Goal: Task Accomplishment & Management: Manage account settings

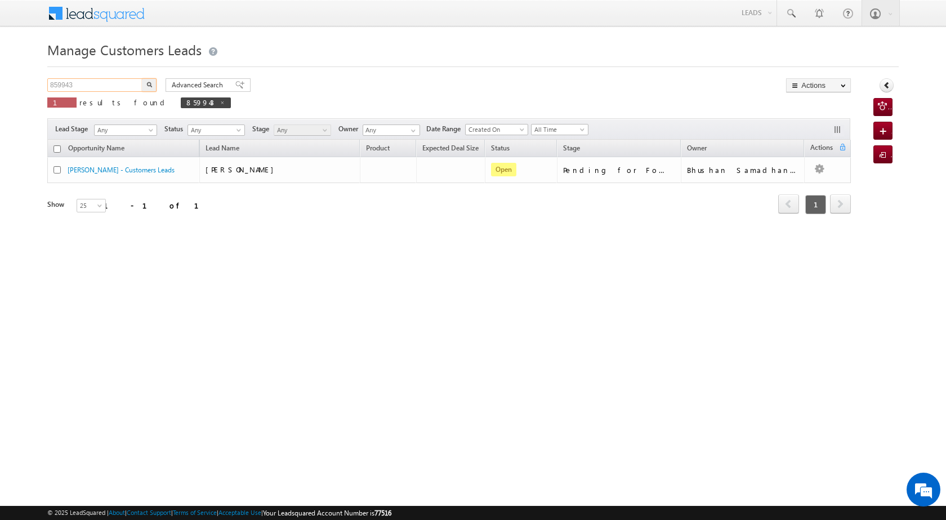
drag, startPoint x: 84, startPoint y: 83, endPoint x: 47, endPoint y: 77, distance: 37.8
click at [47, 77] on div "Manage Customers Leads 859943 X 1 results found 859943 Advanced Search Advanced…" at bounding box center [472, 179] width 851 height 282
paste input "74062"
type input "874062"
click at [156, 86] on button "button" at bounding box center [149, 85] width 15 height 14
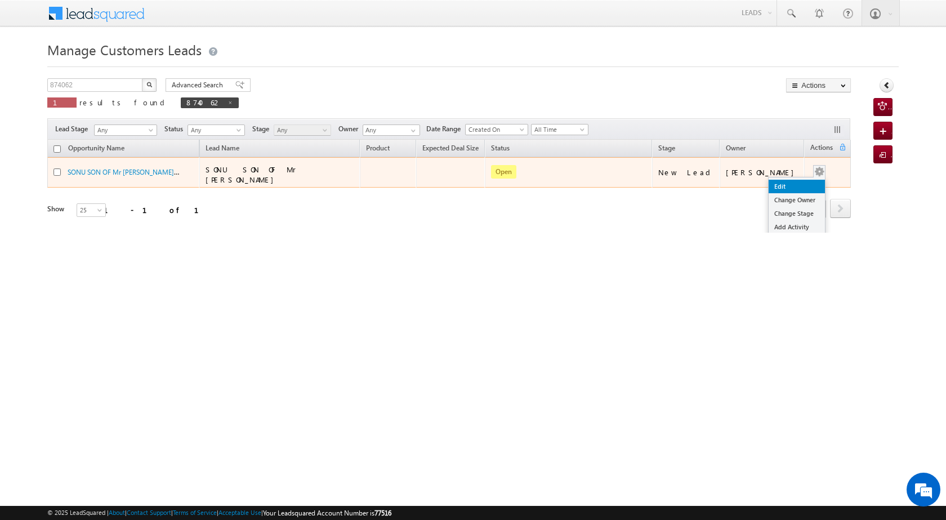
drag, startPoint x: 807, startPoint y: 181, endPoint x: 802, endPoint y: 184, distance: 6.3
click at [807, 182] on link "Edit" at bounding box center [797, 187] width 56 height 14
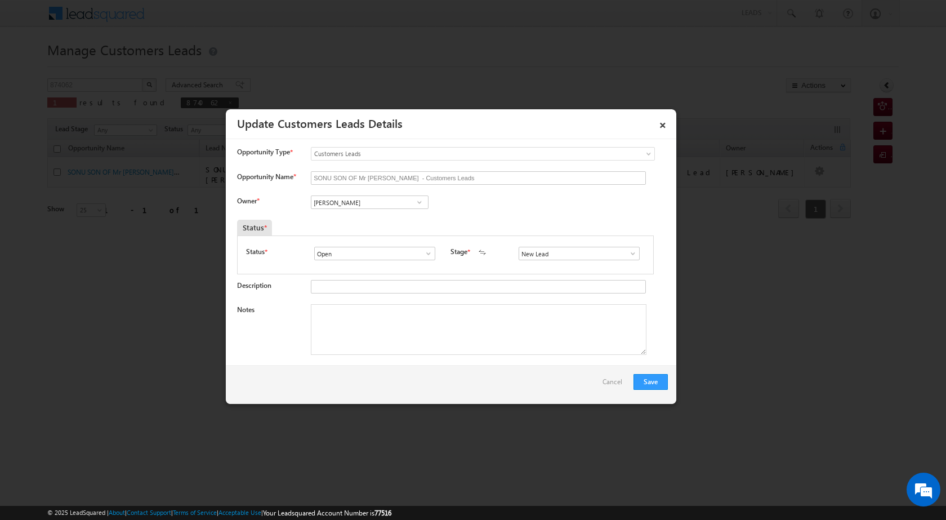
click at [422, 198] on span at bounding box center [419, 202] width 11 height 9
click at [394, 200] on input "[PERSON_NAME]" at bounding box center [370, 202] width 118 height 14
type input "V"
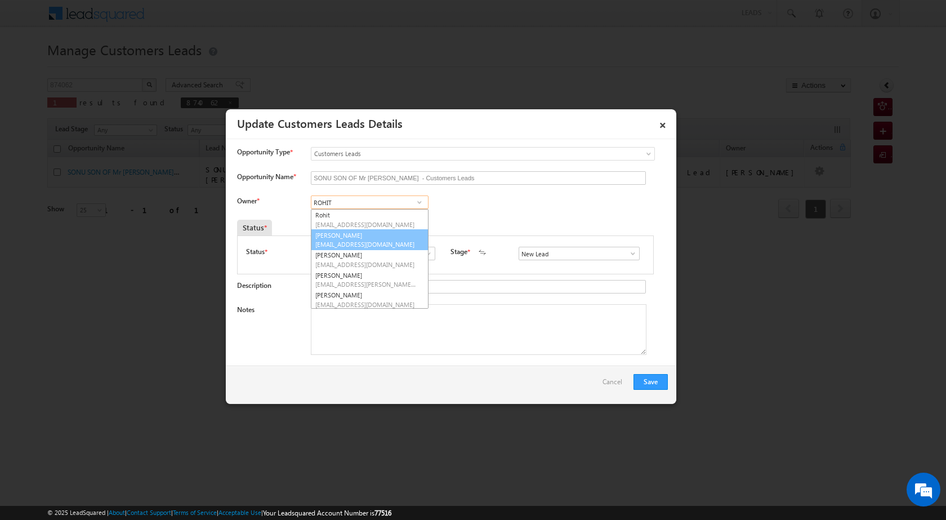
click at [403, 239] on link "Rohit Kumar [EMAIL_ADDRESS][DOMAIN_NAME]" at bounding box center [370, 239] width 118 height 21
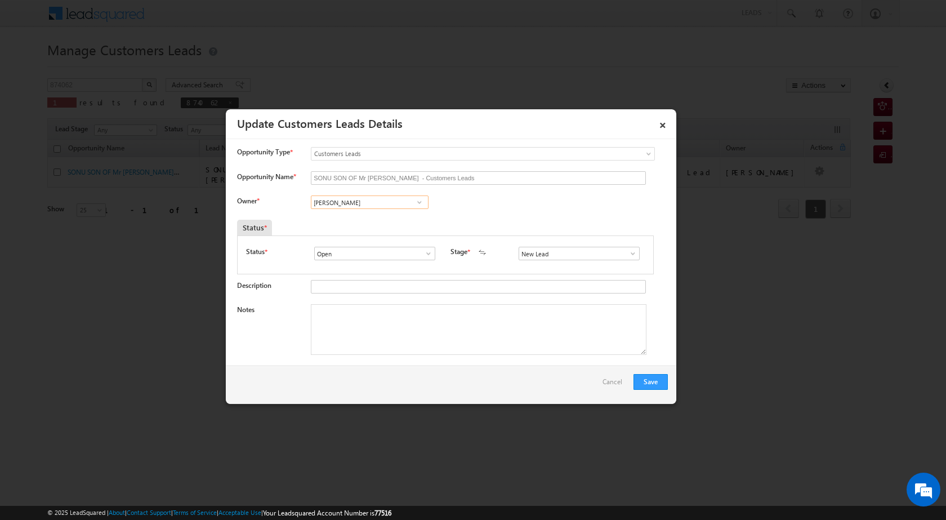
type input "[PERSON_NAME]"
click at [628, 252] on span at bounding box center [632, 253] width 11 height 9
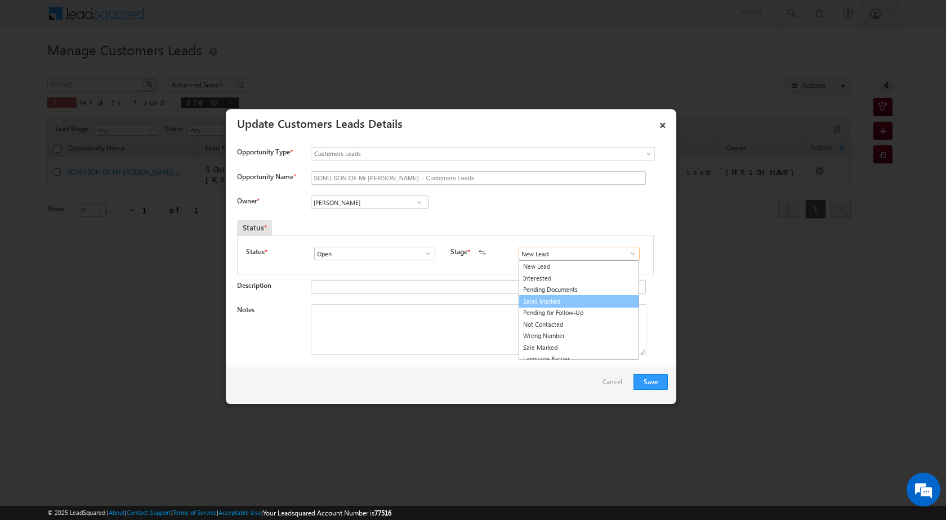
drag, startPoint x: 578, startPoint y: 303, endPoint x: 517, endPoint y: 314, distance: 61.7
click at [577, 303] on link "Sales Marked" at bounding box center [579, 301] width 120 height 13
type input "Sales Marked"
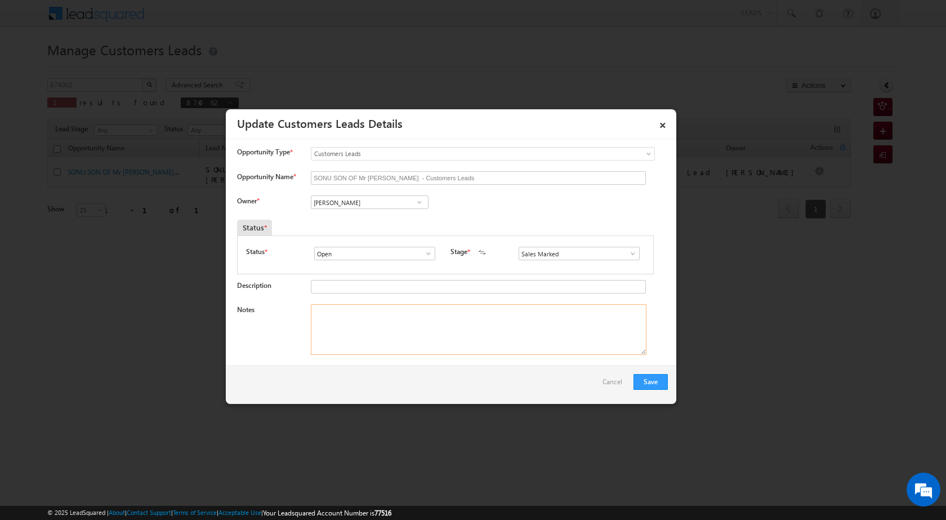
click at [508, 319] on textarea "Notes" at bounding box center [479, 329] width 336 height 51
paste textarea "874062"
click at [398, 333] on textarea "874062" at bounding box center [479, 329] width 336 height 51
paste textarea "PLOT REGISTRY FATHER AGE [DEMOGRAPHIC_DATA] PROPERTY P 45 PLOT LOAN AMOUNT 20 L…"
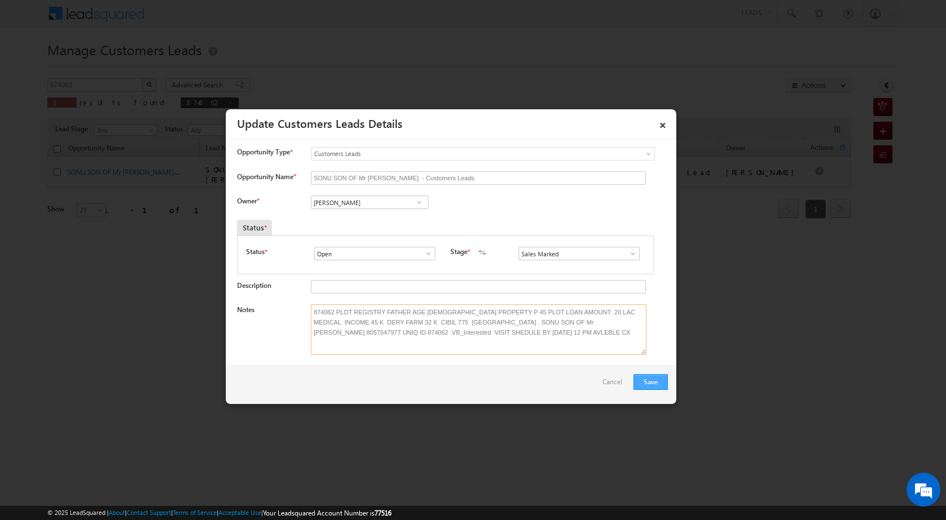
type textarea "874062 PLOT REGISTRY FATHER AGE [DEMOGRAPHIC_DATA] PROPERTY P 45 PLOT LOAN AMOU…"
click at [651, 381] on button "Save" at bounding box center [650, 382] width 34 height 16
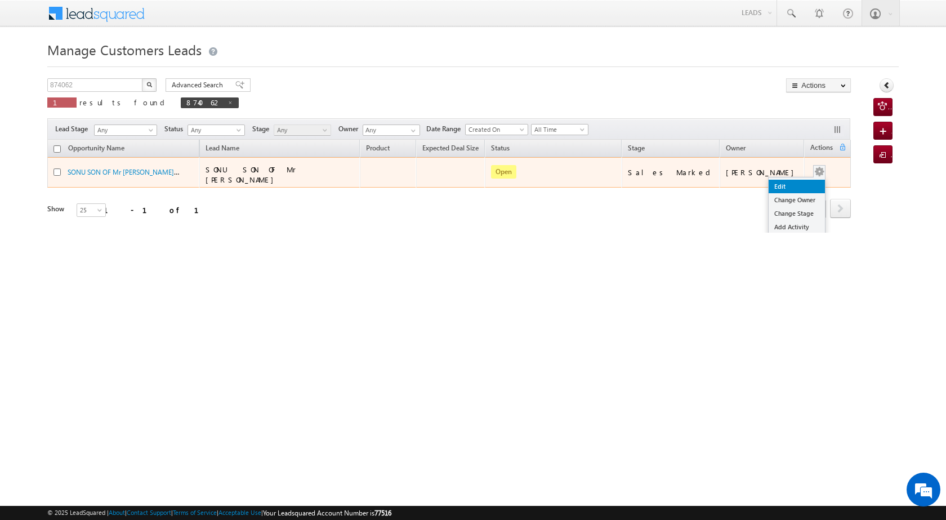
click at [786, 185] on link "Edit" at bounding box center [797, 187] width 56 height 14
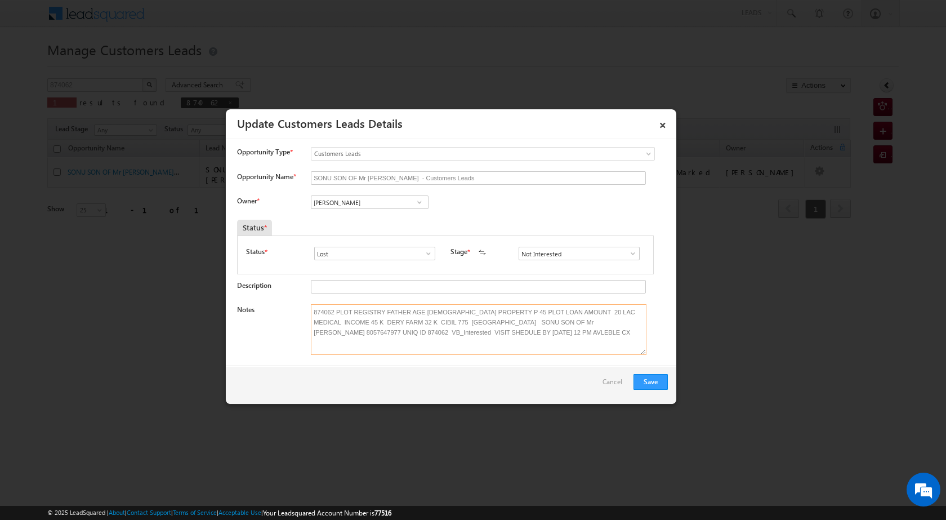
drag, startPoint x: 518, startPoint y: 337, endPoint x: 310, endPoint y: 305, distance: 210.8
click at [311, 305] on textarea "874062 PLOT REGISTRY FATHER AGE [DEMOGRAPHIC_DATA] PROPERTY P 45 PLOT LOAN AMOU…" at bounding box center [479, 329] width 336 height 51
